Goal: Complete application form: Complete application form

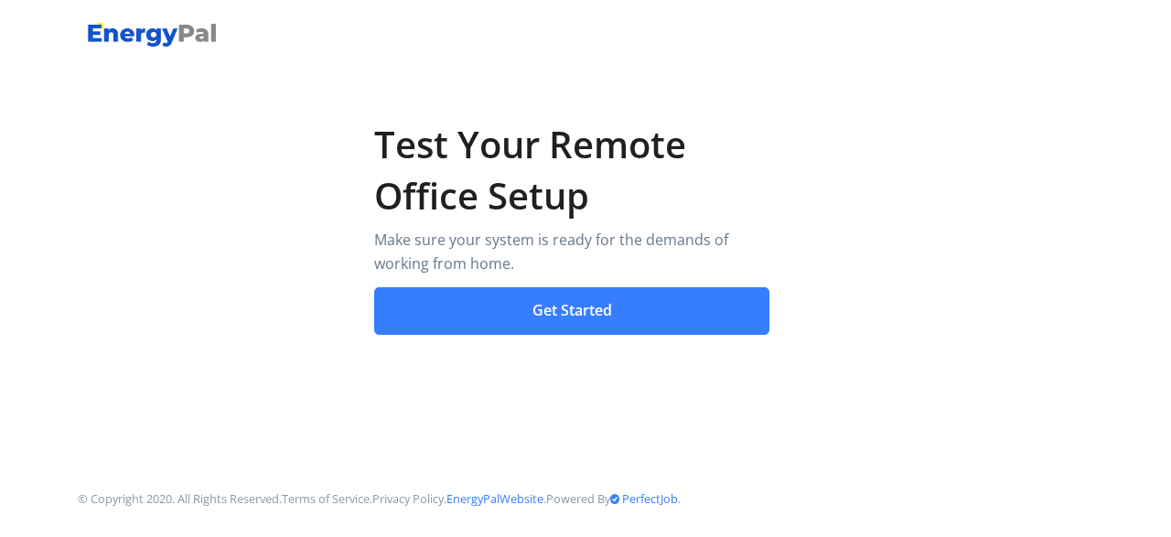
click at [579, 303] on button "Get Started" at bounding box center [572, 311] width 396 height 48
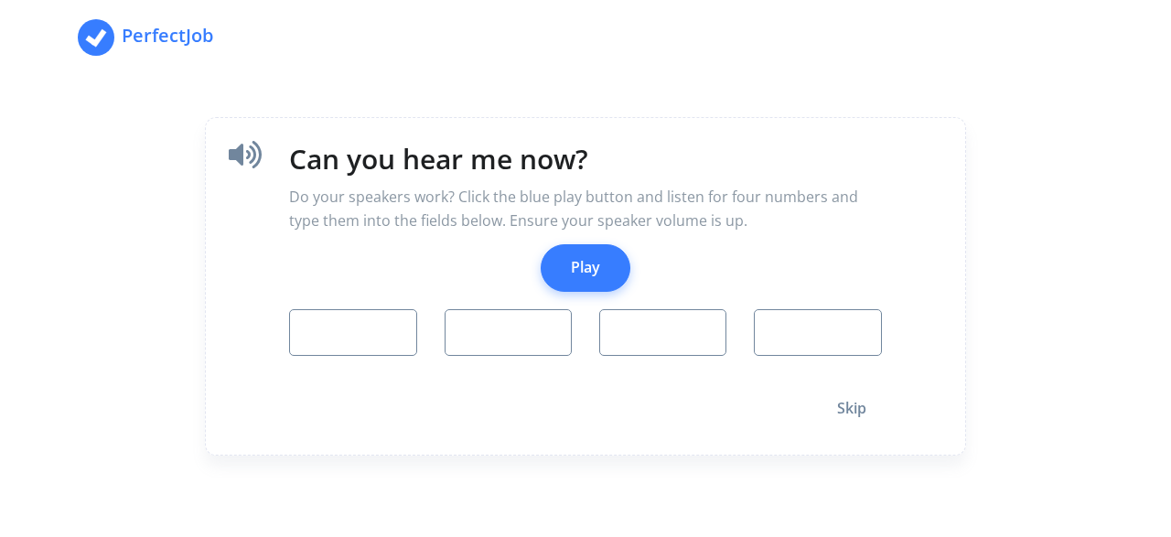
click at [595, 268] on button "Play" at bounding box center [586, 268] width 90 height 48
type input "0"
type input "6"
type input "8"
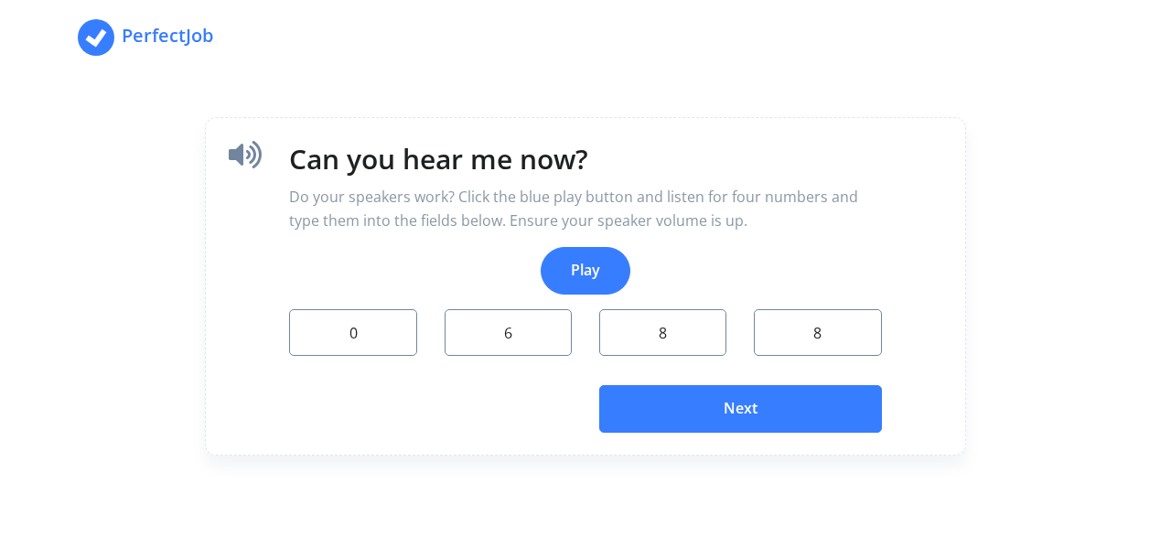
click at [687, 414] on button "Next" at bounding box center [740, 409] width 283 height 48
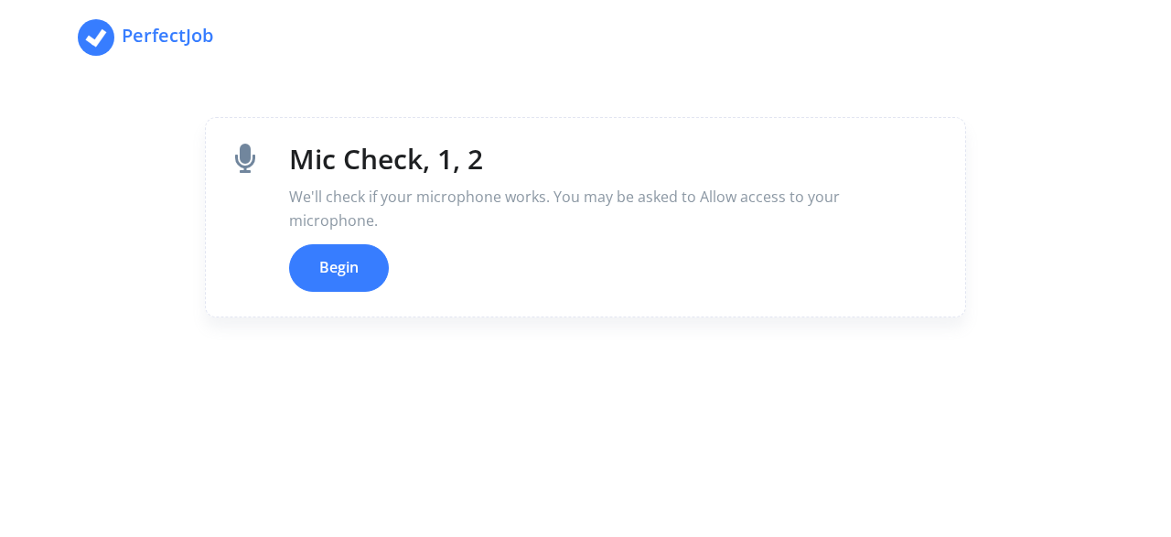
click at [342, 270] on button "Begin" at bounding box center [339, 268] width 100 height 48
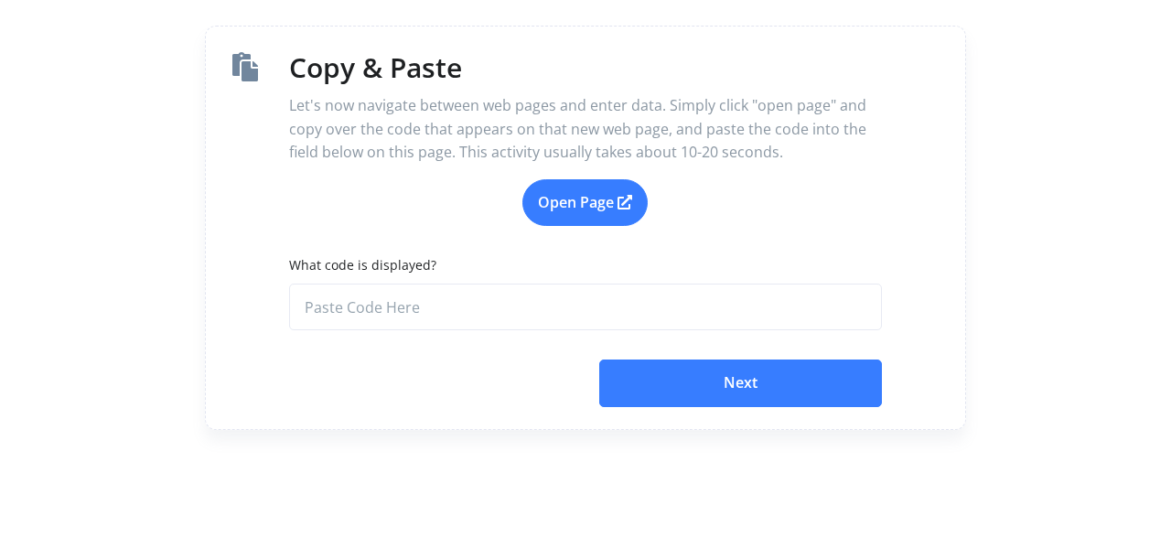
scroll to position [95, 0]
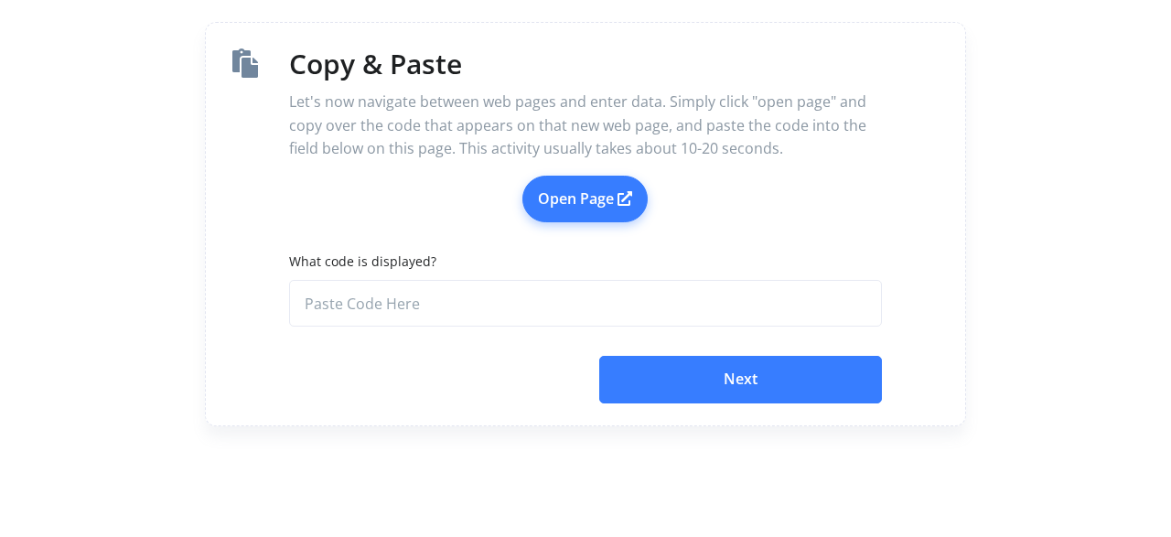
click at [581, 196] on link "Open Page" at bounding box center [584, 200] width 125 height 48
click at [365, 308] on input "What code is displayed?" at bounding box center [585, 304] width 592 height 48
paste input "0a7ba2e2-7b71-4aa1-a0e6-5517d344f4bd"
type input "0a7ba2e2-7b71-4aa1-a0e6-5517d344f4bd"
click at [760, 383] on button "Next" at bounding box center [740, 380] width 283 height 48
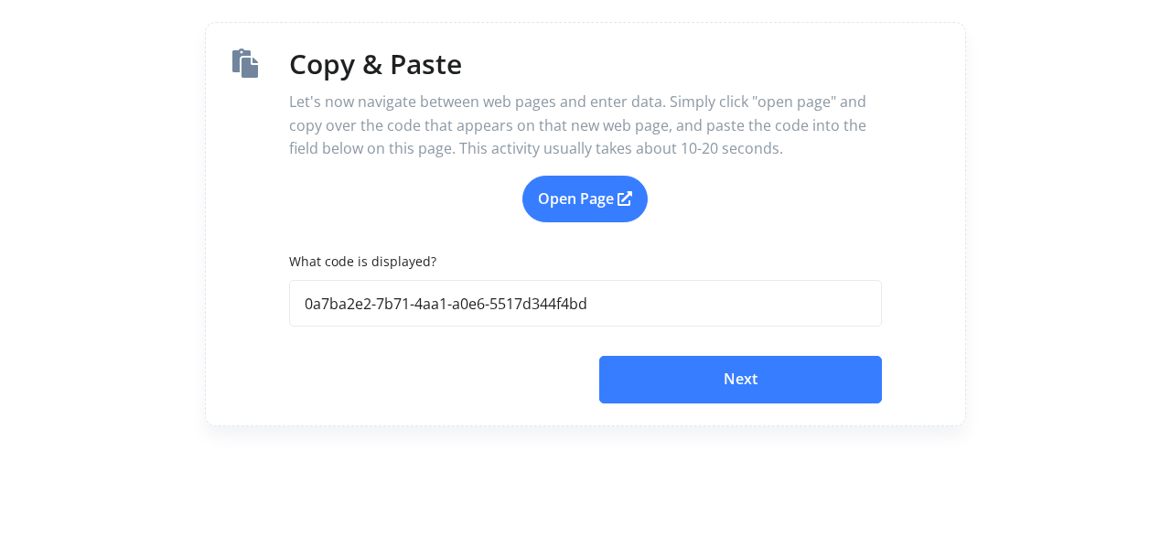
scroll to position [0, 0]
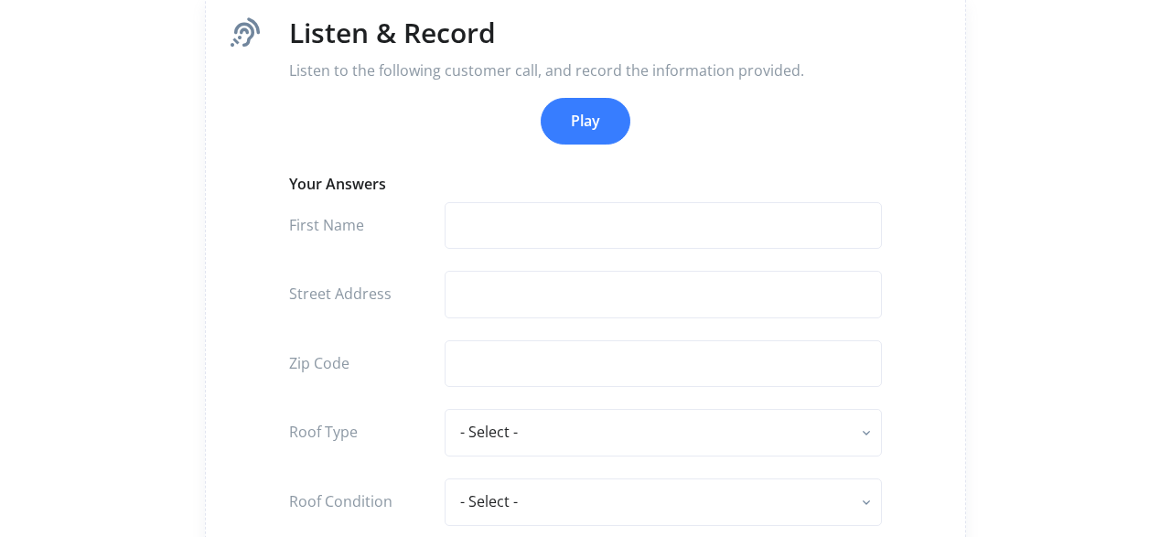
scroll to position [133, 0]
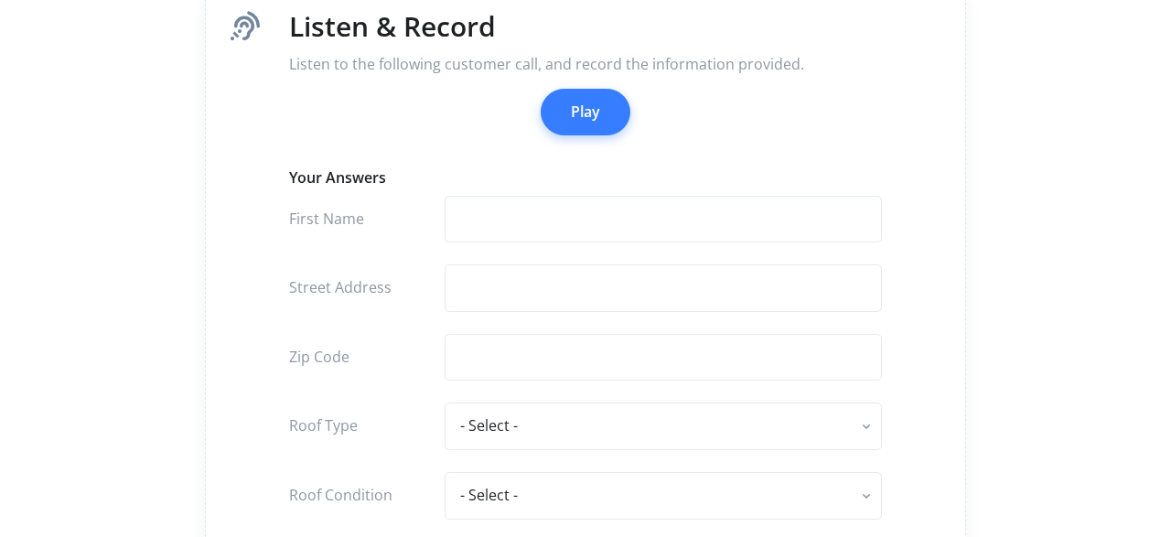
click at [584, 117] on button "Play" at bounding box center [586, 113] width 90 height 48
click at [496, 225] on input "text" at bounding box center [663, 220] width 437 height 48
type input "jack"
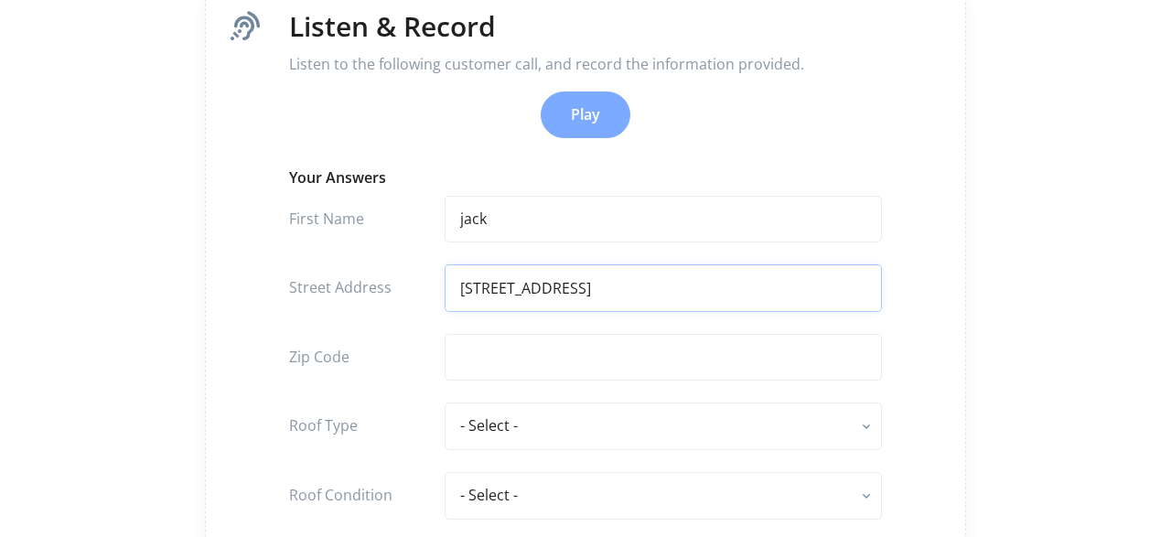
type input "355 main st"
type input "62614"
select select "composition shingle"
select select "fair"
click at [1006, 223] on div "Listen & Record Listen to the following customer call, and record the informati…" at bounding box center [585, 301] width 1043 height 868
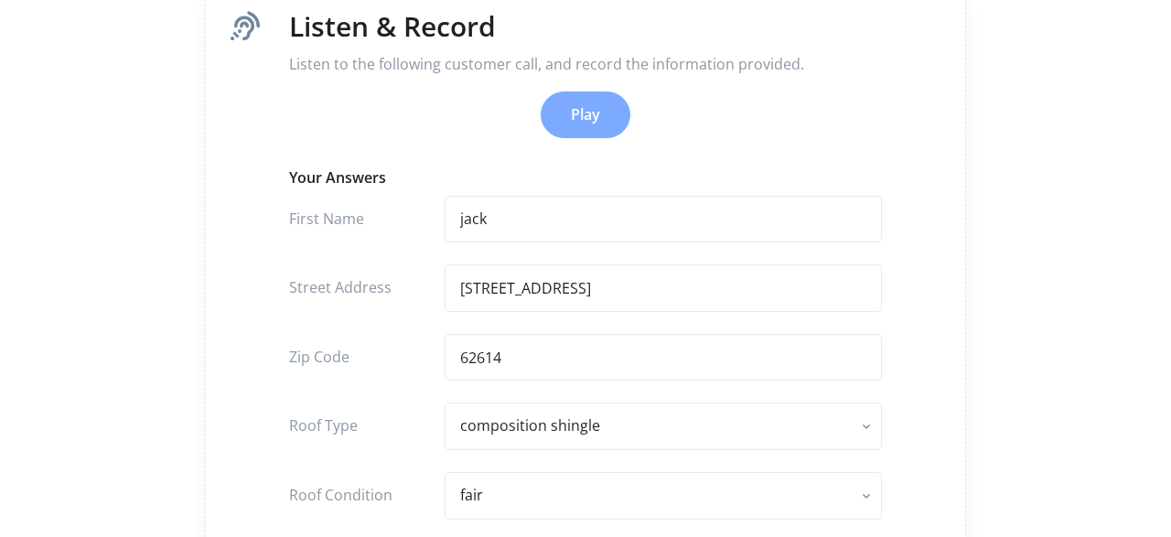
click at [1006, 223] on div "Listen & Record Listen to the following customer call, and record the informati…" at bounding box center [585, 301] width 1043 height 868
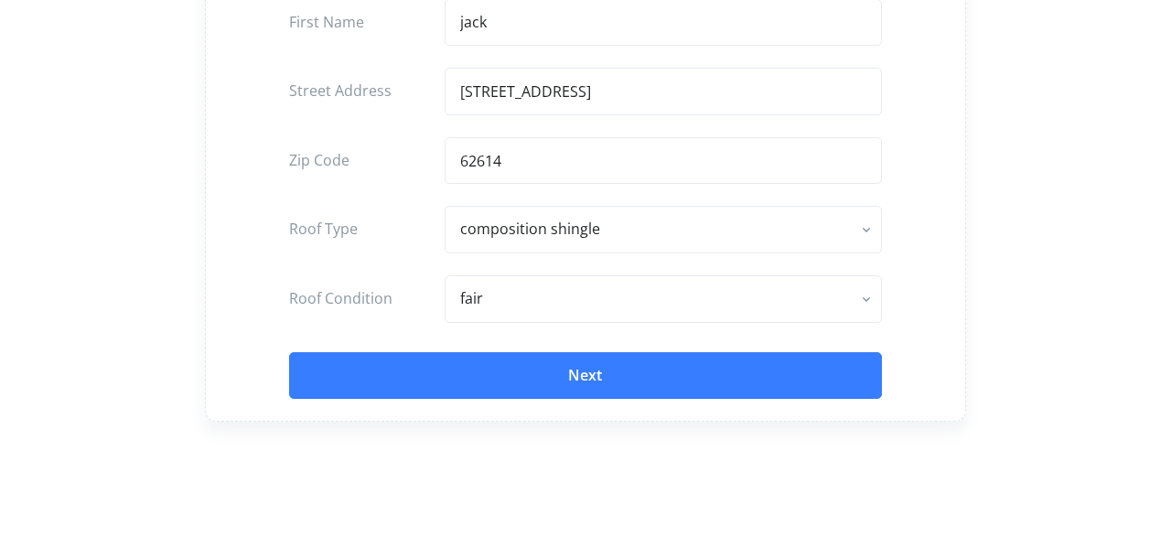
scroll to position [323, 0]
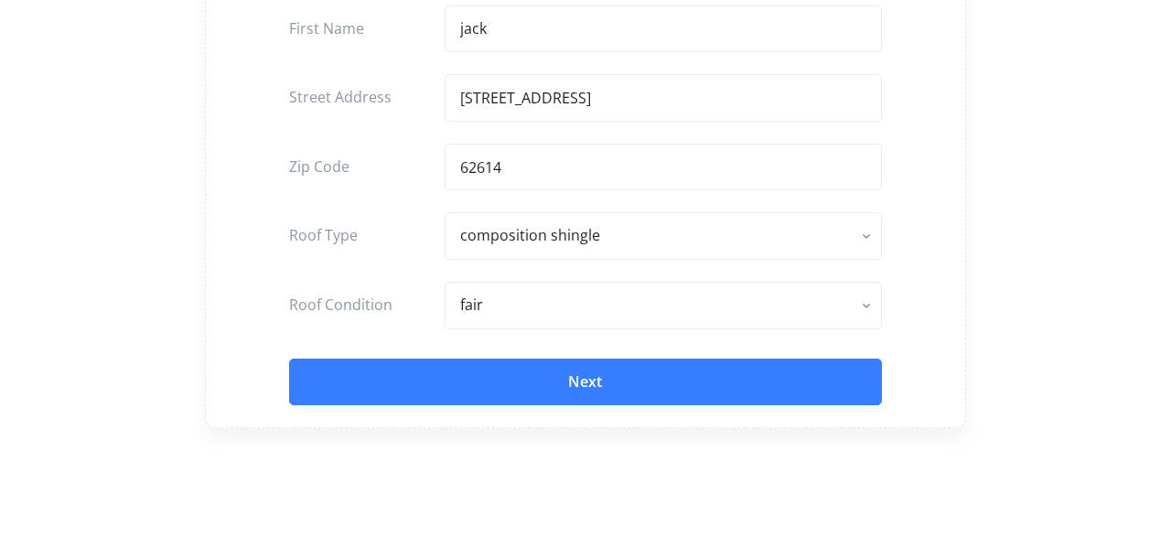
click at [575, 388] on button "Next" at bounding box center [585, 383] width 592 height 48
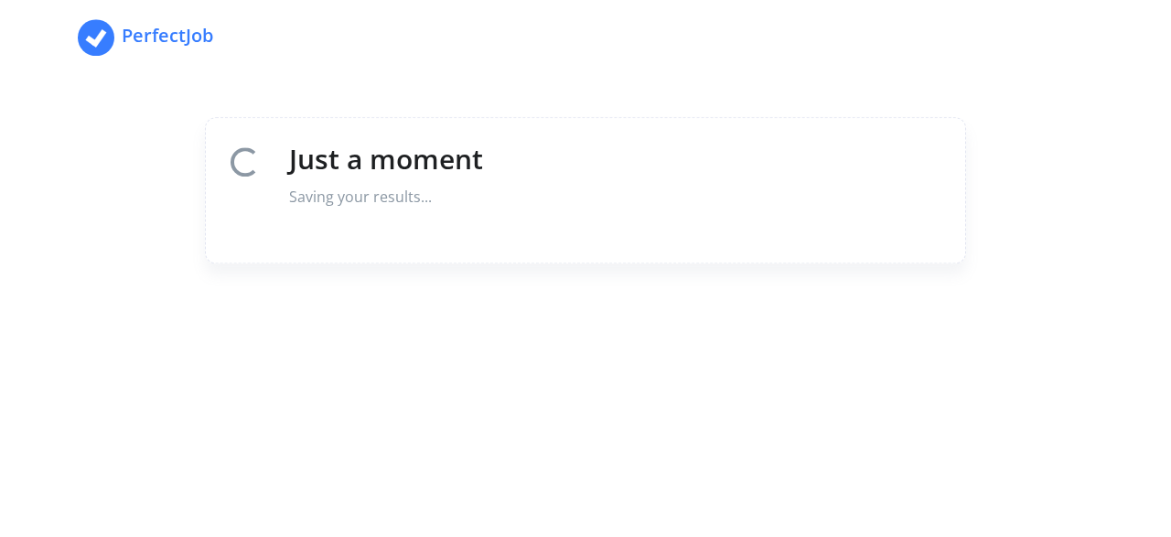
scroll to position [0, 0]
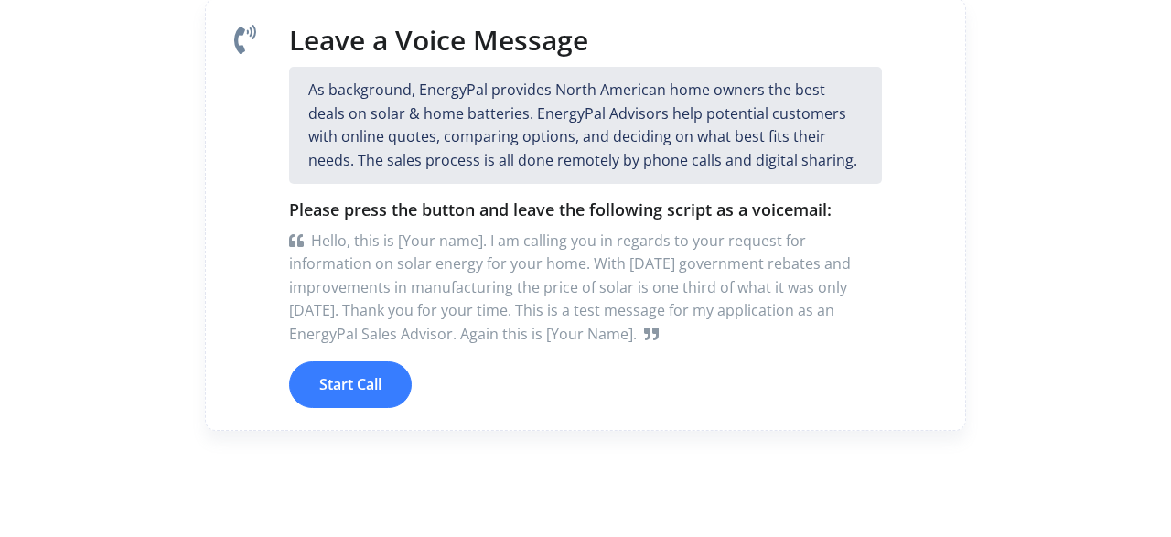
scroll to position [126, 0]
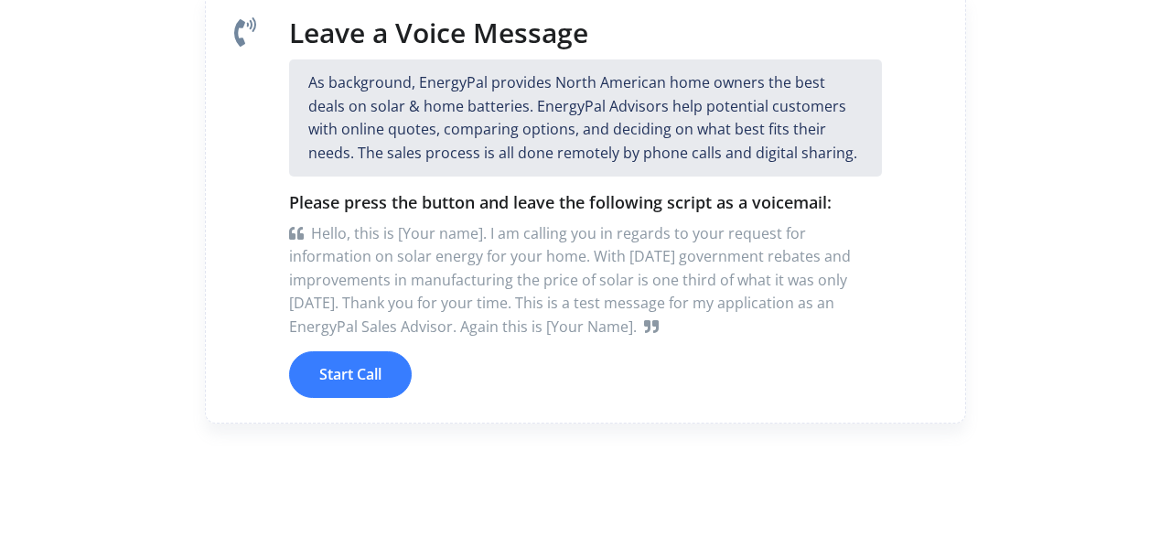
click at [353, 358] on button "Start Call" at bounding box center [350, 375] width 123 height 48
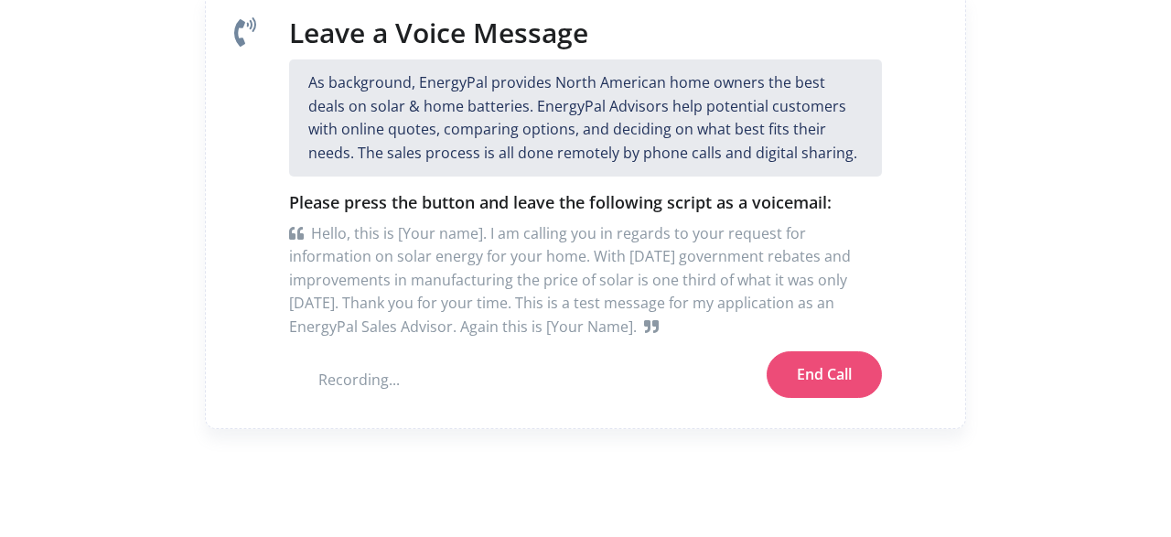
click at [812, 381] on button "End Call" at bounding box center [823, 375] width 115 height 48
click at [812, 380] on button "Next" at bounding box center [835, 375] width 94 height 48
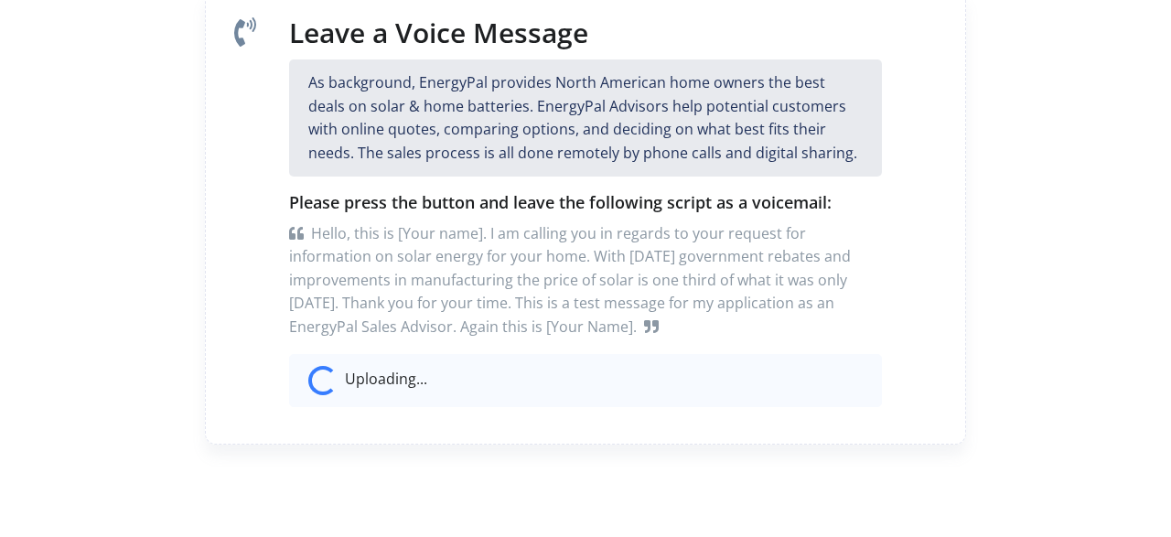
scroll to position [0, 0]
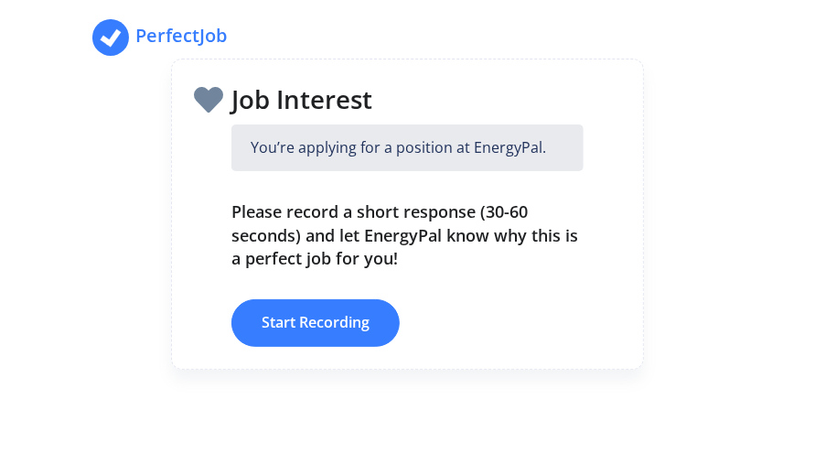
click at [785, 48] on div "PerfectJob" at bounding box center [407, 38] width 815 height 46
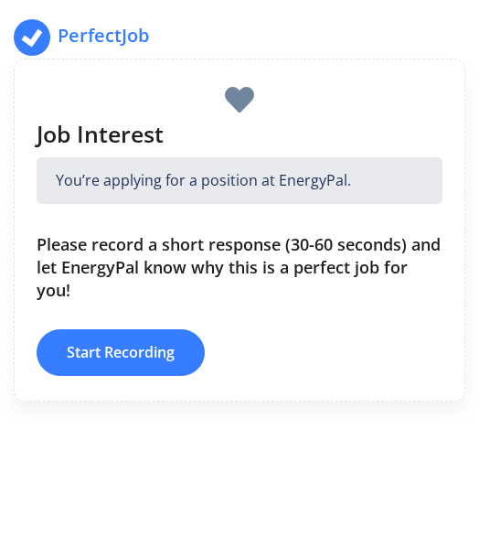
click at [145, 350] on button "Start Recording" at bounding box center [121, 353] width 168 height 48
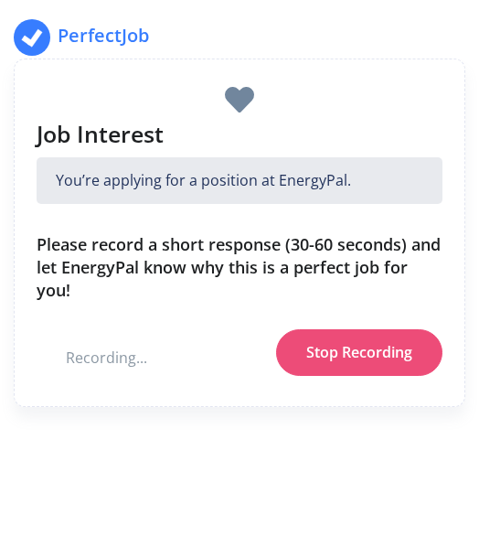
click at [353, 353] on button "Stop Recording" at bounding box center [359, 353] width 166 height 48
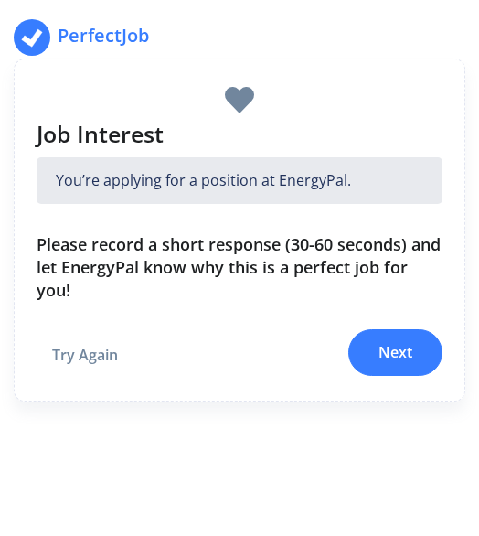
click at [388, 350] on button "Next" at bounding box center [395, 353] width 94 height 48
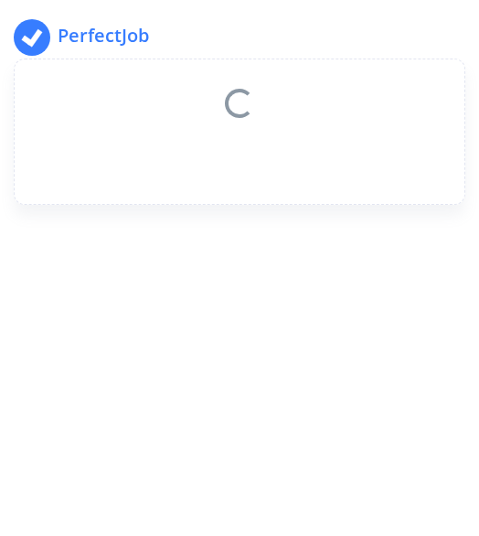
drag, startPoint x: 388, startPoint y: 350, endPoint x: 369, endPoint y: -68, distance: 418.4
click at [369, 0] on html "PerfectJob Loading..." at bounding box center [239, 131] width 479 height 263
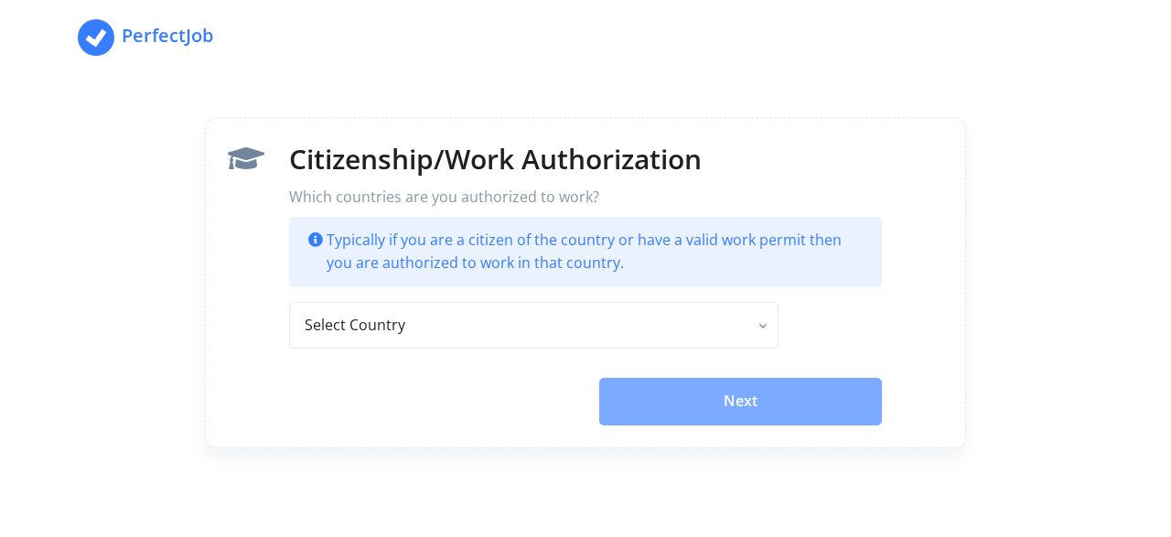
click at [563, 350] on form "Which countries are you authorized to work? Typically if you are a citizen of t…" at bounding box center [585, 306] width 592 height 240
click at [560, 332] on select "Select Country Canada United States Afghanistan Åland Islands Albania Algeria A…" at bounding box center [533, 326] width 488 height 48
select select "CA"
click option "Canada" at bounding box center [0, 0] width 0 height 0
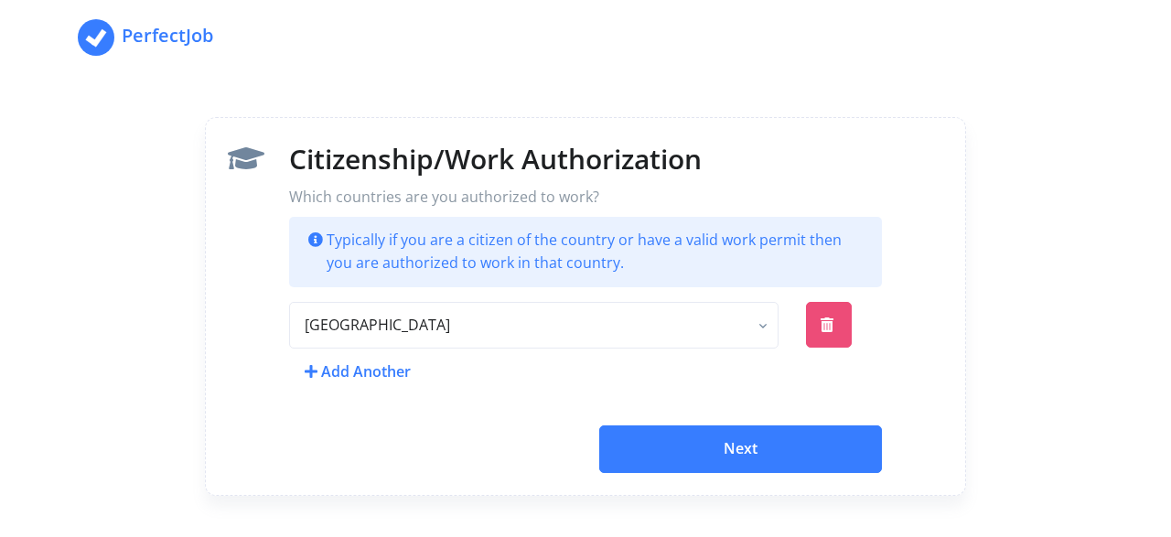
click at [703, 454] on button "Next" at bounding box center [740, 449] width 283 height 48
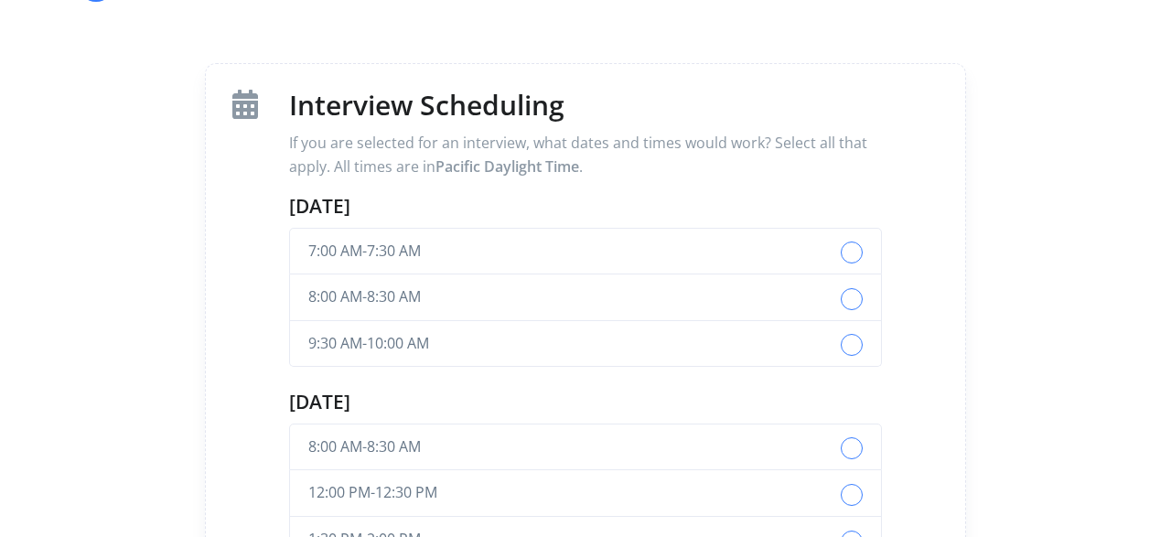
scroll to position [57, 0]
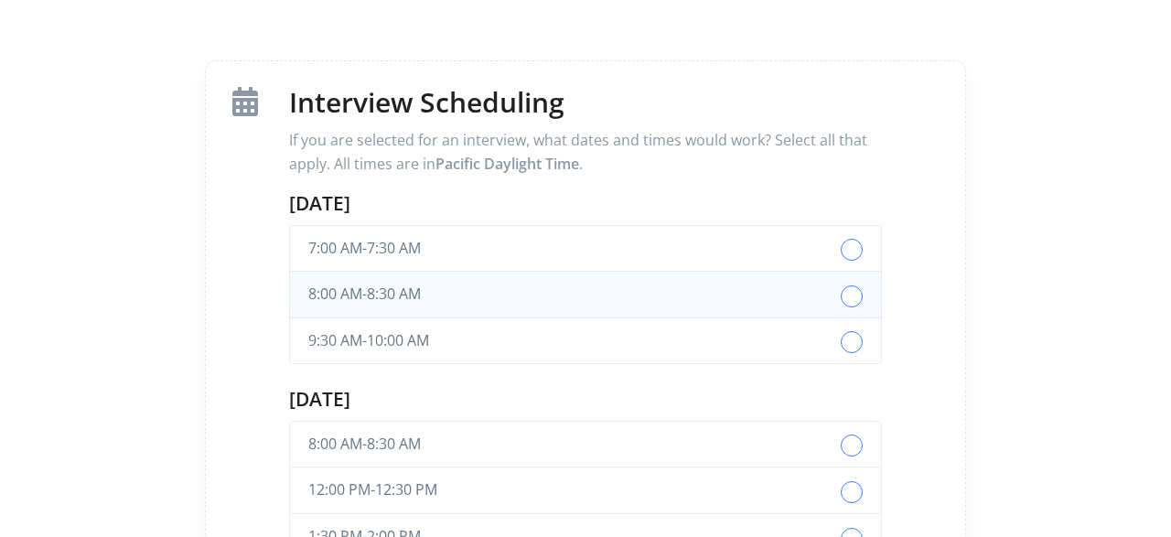
click at [852, 291] on span "button" at bounding box center [852, 295] width 4 height 24
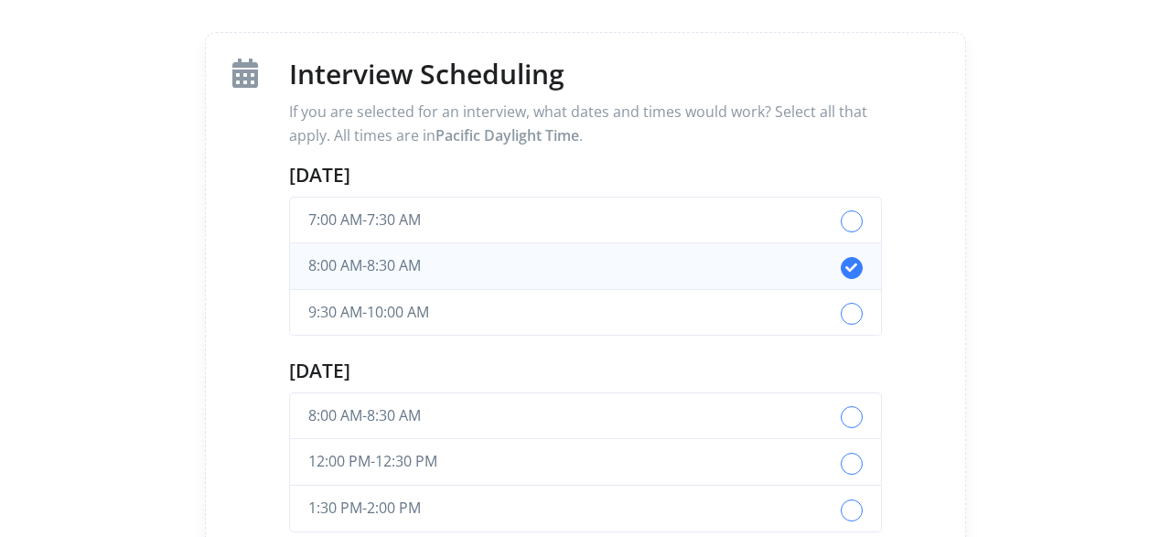
scroll to position [133, 0]
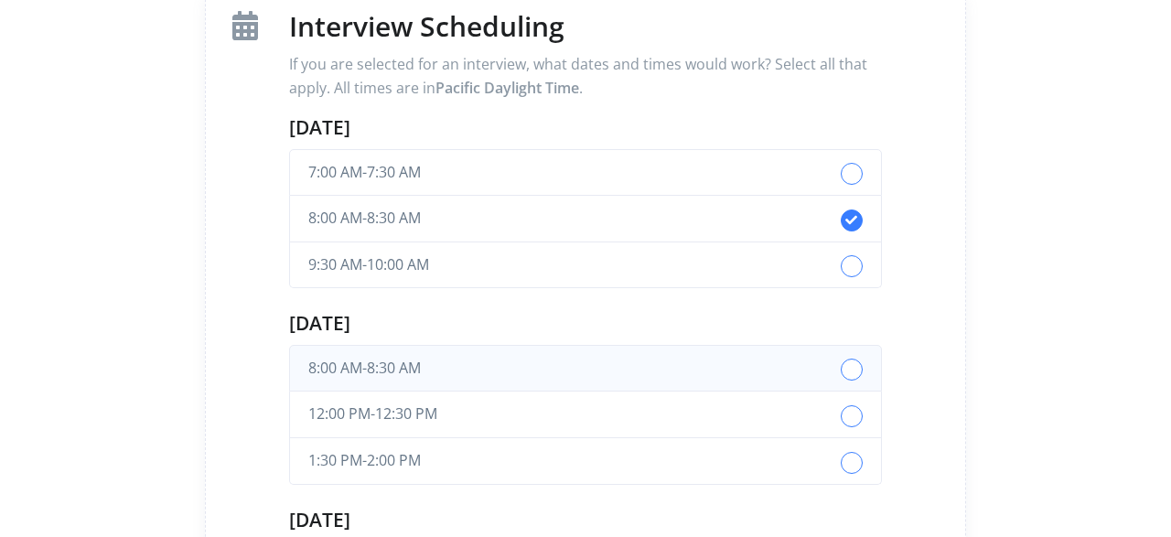
click at [848, 371] on label "button" at bounding box center [852, 370] width 22 height 22
drag, startPoint x: 848, startPoint y: 371, endPoint x: 930, endPoint y: 382, distance: 83.0
click at [930, 382] on div "Interview Scheduling If you are selected for an interview, what dates and times…" at bounding box center [586, 392] width 744 height 771
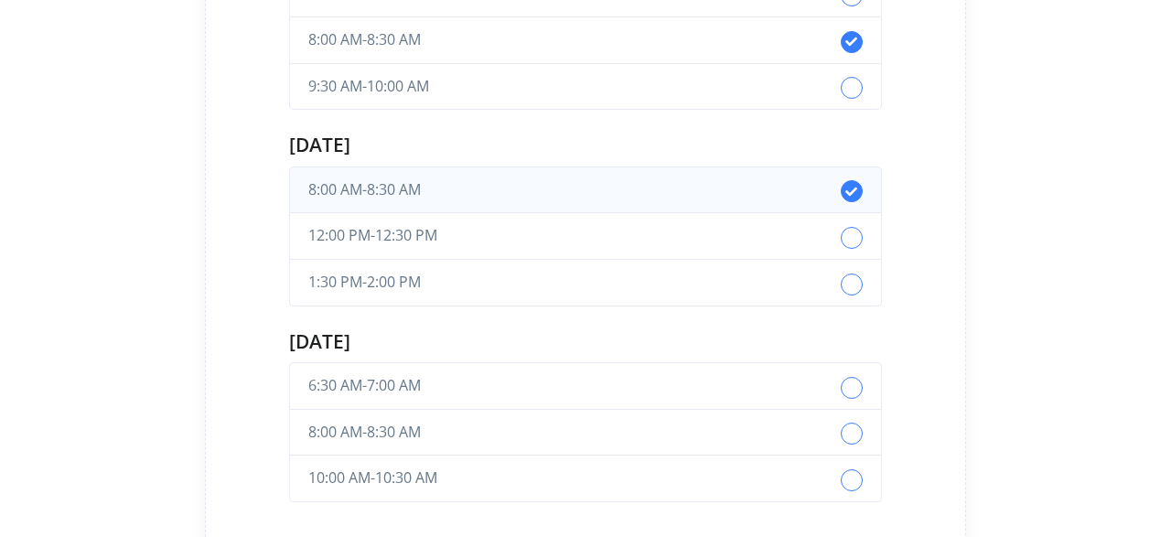
scroll to position [329, 0]
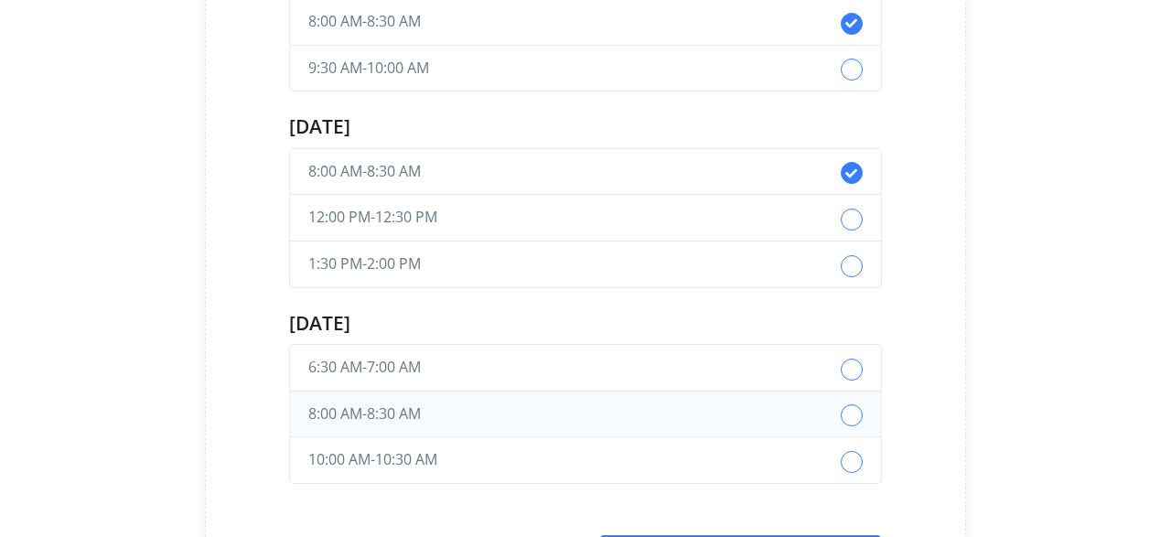
click at [852, 411] on span "button" at bounding box center [852, 414] width 4 height 24
click at [852, 217] on span "button" at bounding box center [852, 218] width 4 height 24
click at [855, 80] on button "9:30 AM - 10:00 AM" at bounding box center [585, 69] width 592 height 47
click at [845, 253] on div "button" at bounding box center [852, 263] width 22 height 22
click at [855, 455] on label "button" at bounding box center [852, 462] width 22 height 22
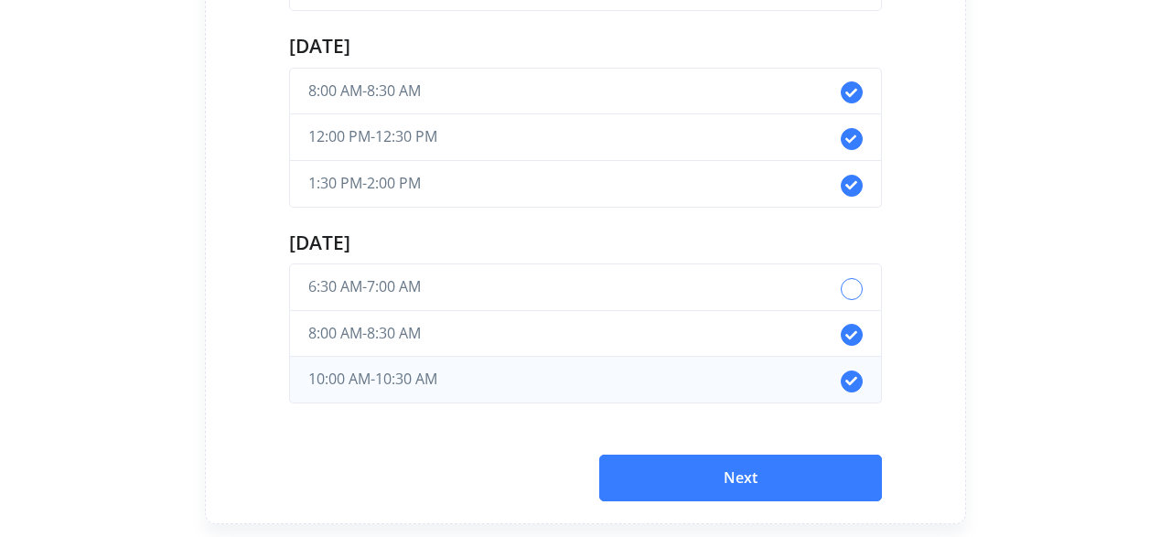
scroll to position [424, 0]
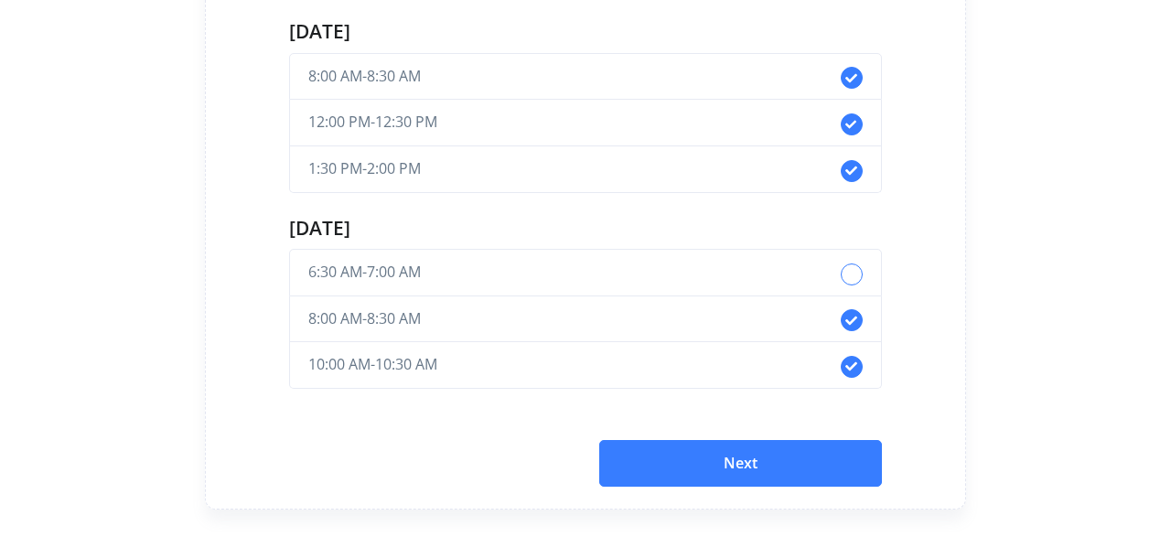
click at [733, 456] on button "Next" at bounding box center [740, 464] width 283 height 48
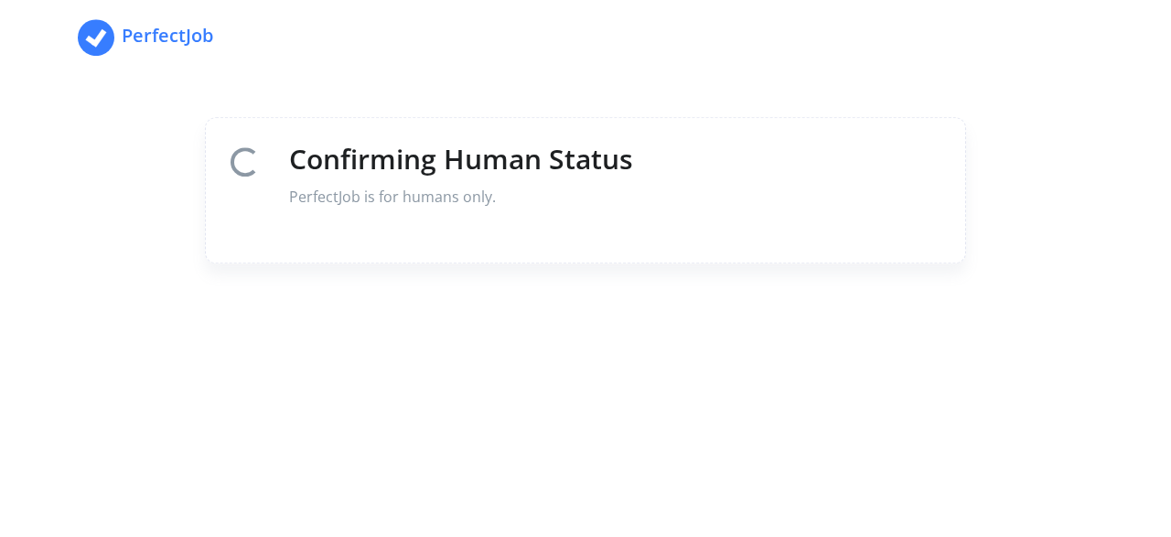
scroll to position [0, 0]
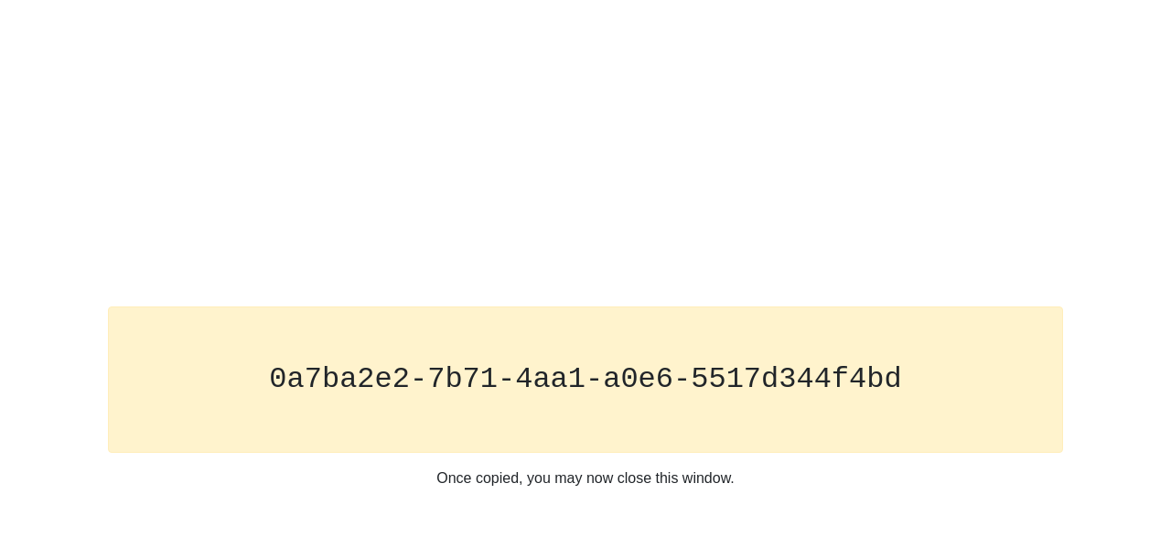
scroll to position [273, 0]
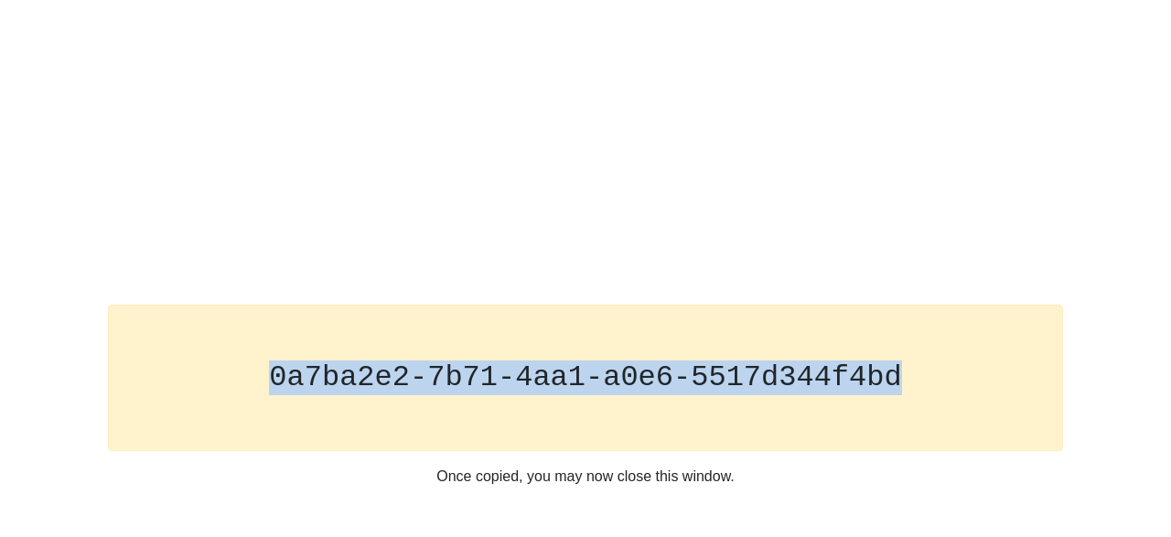
drag, startPoint x: 301, startPoint y: 373, endPoint x: 913, endPoint y: 354, distance: 612.2
click at [913, 360] on pre "0a7ba2e2-7b71-4aa1-a0e6-5517d344f4bd" at bounding box center [585, 377] width 916 height 35
copy code "0a7ba2e2-7b71-4aa1-a0e6-5517d344f4bd"
